Goal: Task Accomplishment & Management: Manage account settings

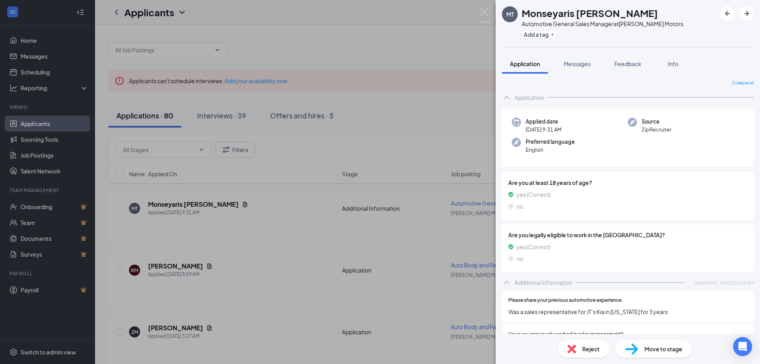
click at [421, 93] on div "MT Monseyaris Torres-Laboy Automotive General Sales Manager at McCloskey Motors…" at bounding box center [380, 182] width 760 height 364
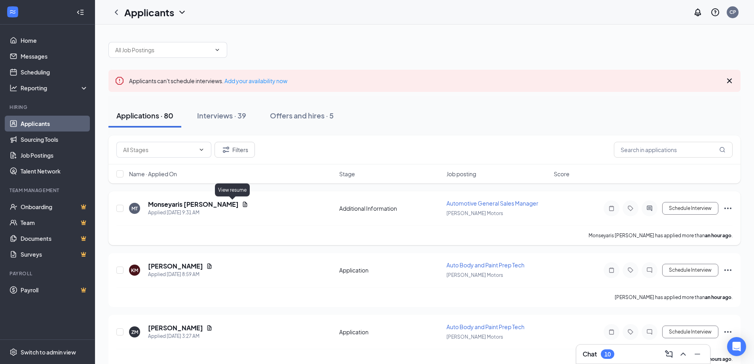
click at [243, 207] on icon "Document" at bounding box center [245, 203] width 4 height 5
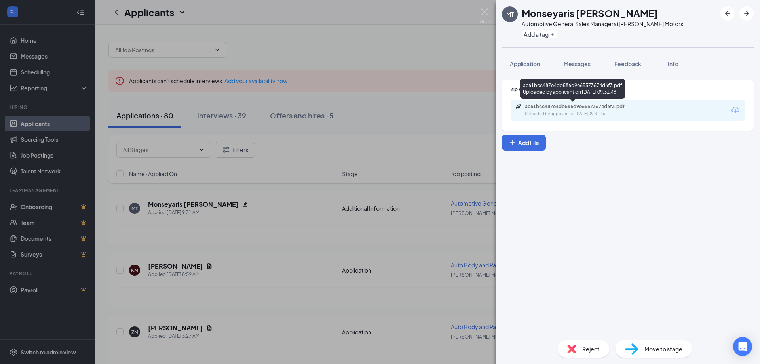
click at [566, 110] on div "ac61bcc487e4db586d9e65573674d6f3.pdf Uploaded by applicant on Aug 26, 2025 at 0…" at bounding box center [579, 110] width 128 height 14
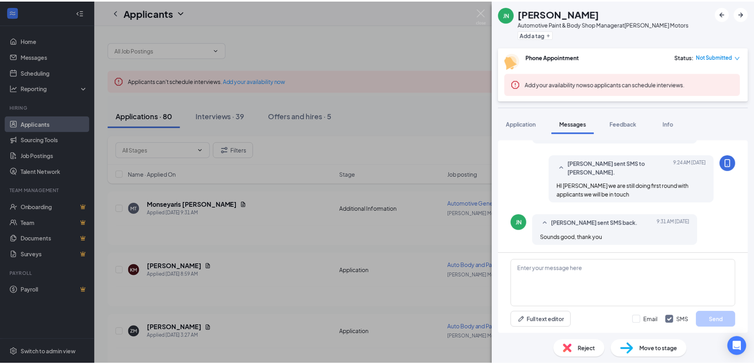
scroll to position [424, 0]
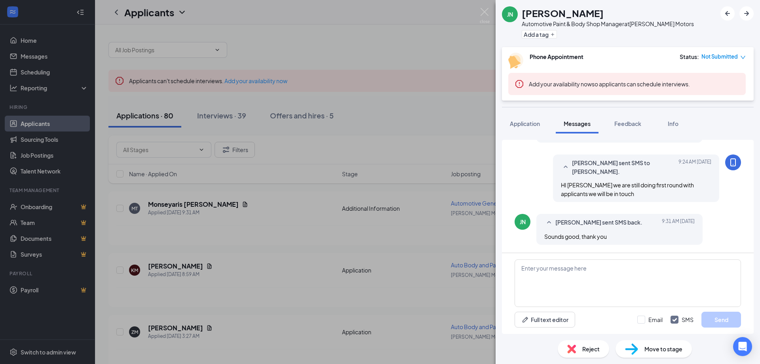
click at [416, 47] on div "JN [PERSON_NAME] Automotive Paint & Body Shop Manager at [PERSON_NAME] Motors A…" at bounding box center [380, 182] width 760 height 364
